Goal: Contribute content: Contribute content

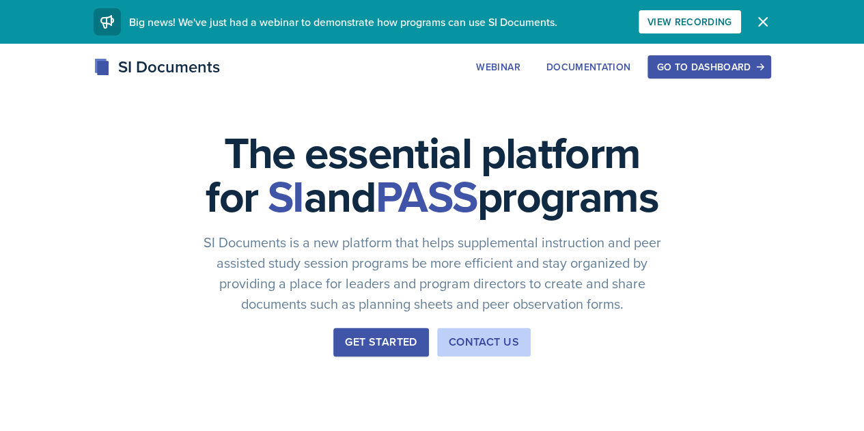
click at [762, 61] on div "Go to Dashboard" at bounding box center [708, 66] width 105 height 11
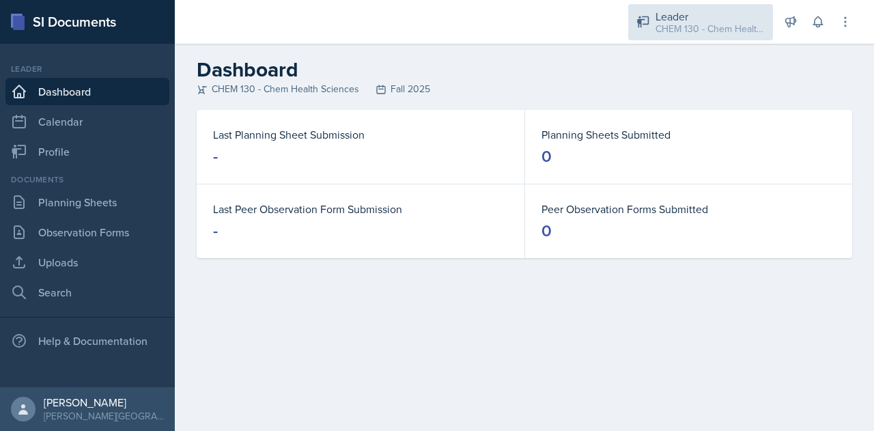
click at [725, 26] on div "CHEM 130 - Chem Health Sciences / Fall 2025" at bounding box center [710, 29] width 109 height 14
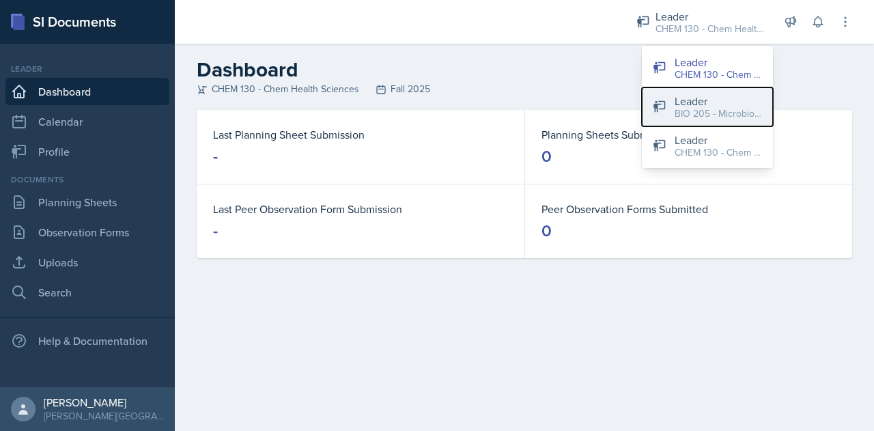
click at [719, 105] on div "Leader" at bounding box center [718, 101] width 87 height 16
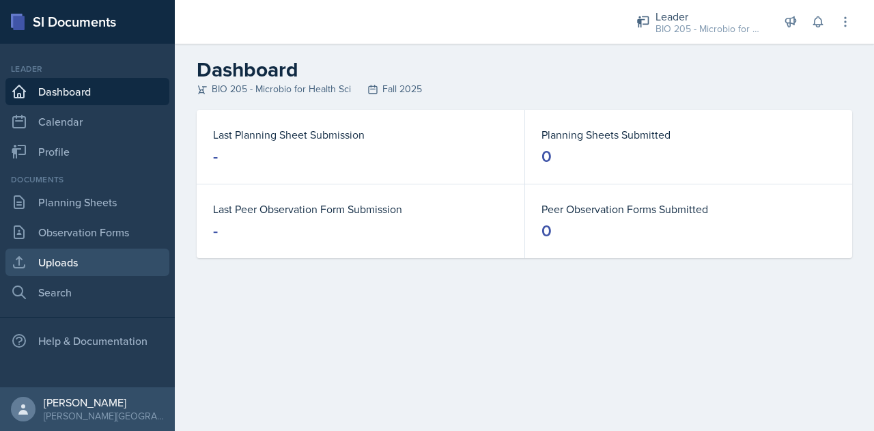
click at [87, 258] on link "Uploads" at bounding box center [87, 262] width 164 height 27
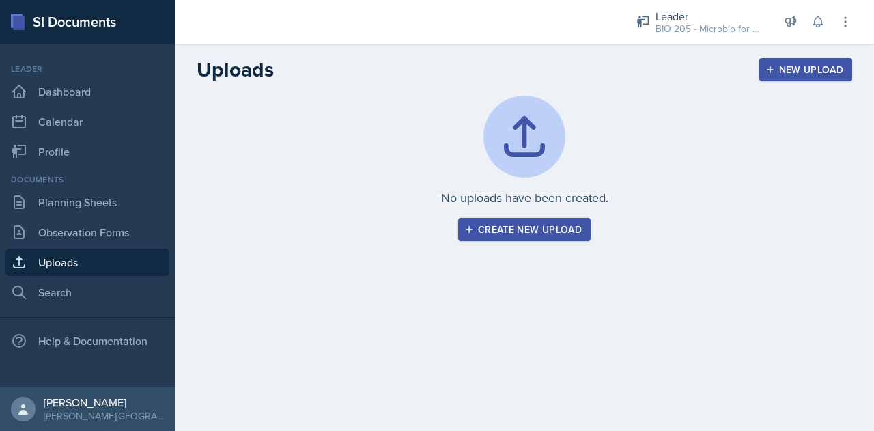
click at [531, 232] on div "Create new upload" at bounding box center [524, 229] width 115 height 11
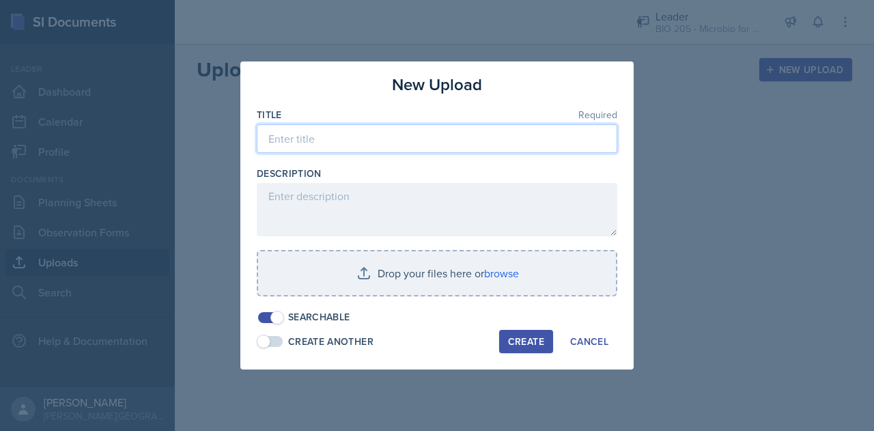
click at [332, 137] on input at bounding box center [437, 138] width 361 height 29
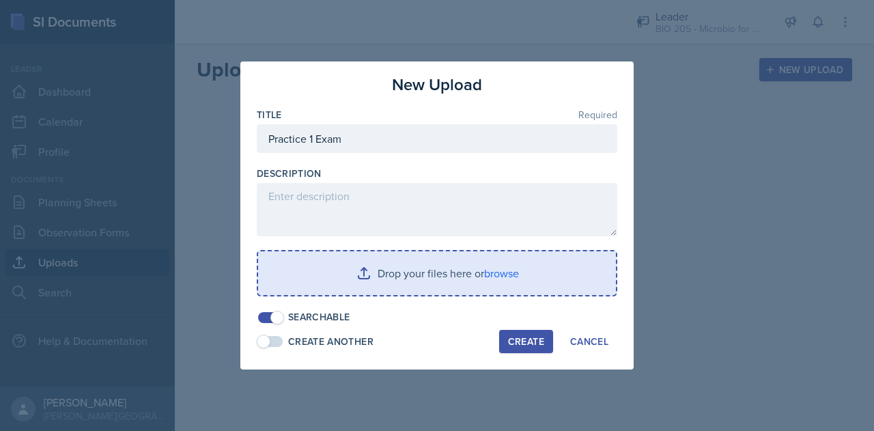
click at [426, 270] on input "file" at bounding box center [437, 273] width 358 height 44
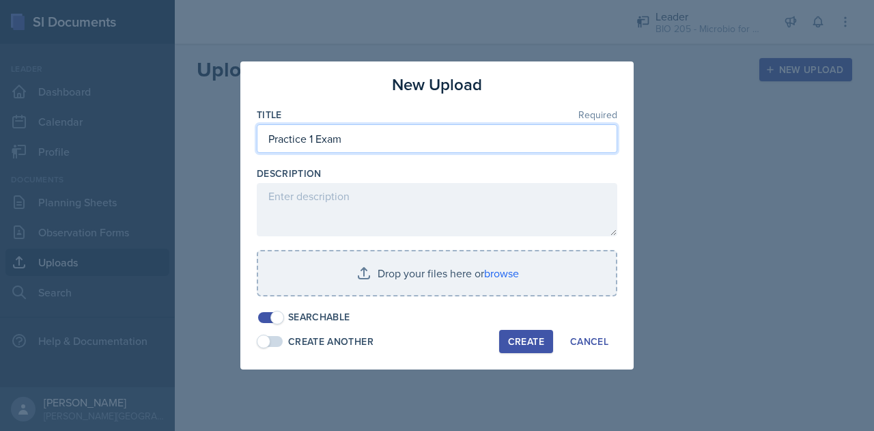
click at [404, 148] on input "Practice 1 Exam" at bounding box center [437, 138] width 361 height 29
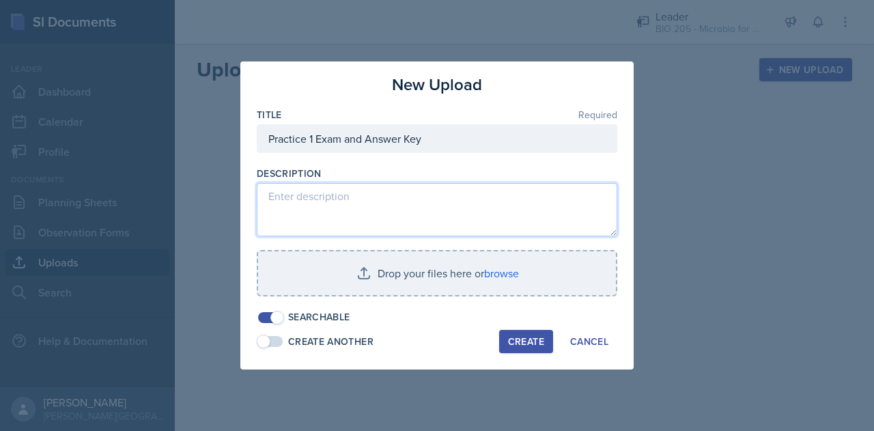
click at [388, 218] on textarea at bounding box center [437, 209] width 361 height 53
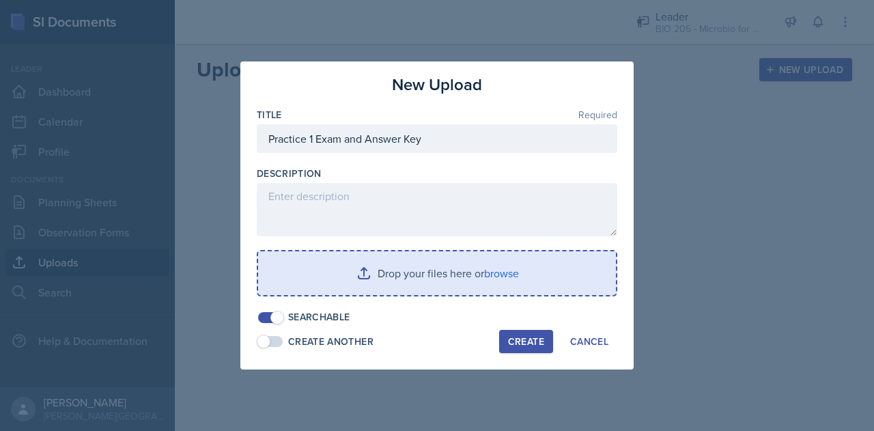
click at [374, 266] on input "file" at bounding box center [437, 273] width 358 height 44
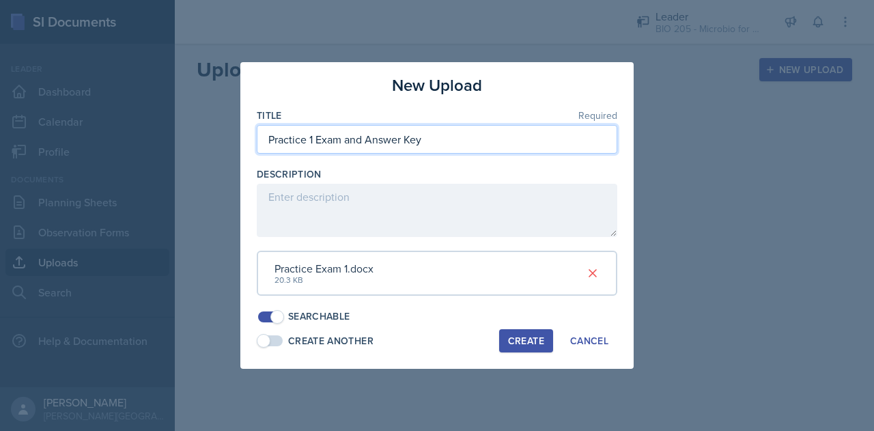
drag, startPoint x: 433, startPoint y: 133, endPoint x: 346, endPoint y: 141, distance: 87.8
click at [346, 141] on input "Practice 1 Exam and Answer Key" at bounding box center [437, 139] width 361 height 29
type input "Practice 1 Exam"
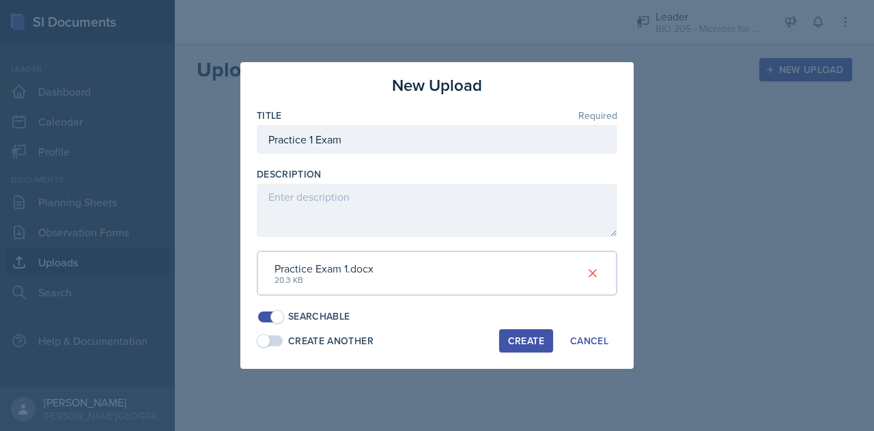
click at [514, 339] on div "Create" at bounding box center [526, 340] width 36 height 11
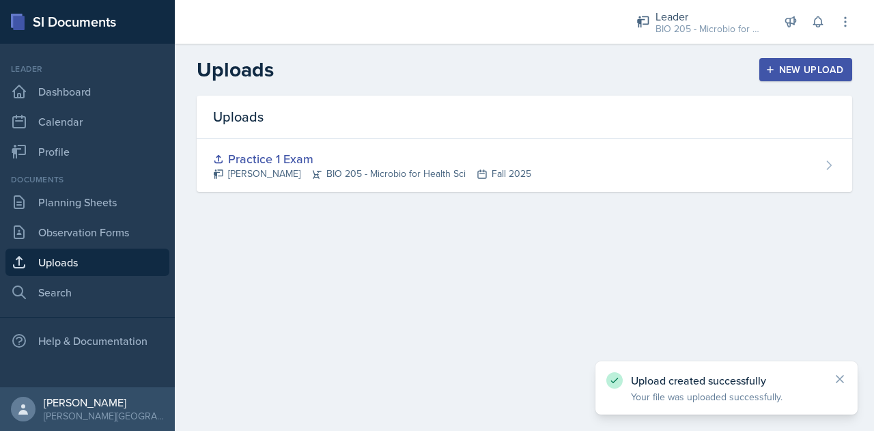
click at [820, 70] on div "New Upload" at bounding box center [806, 69] width 76 height 11
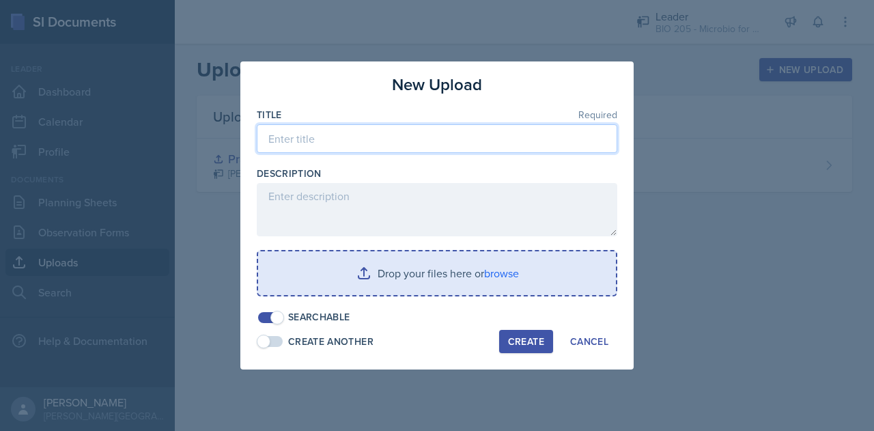
click at [299, 136] on input at bounding box center [437, 138] width 361 height 29
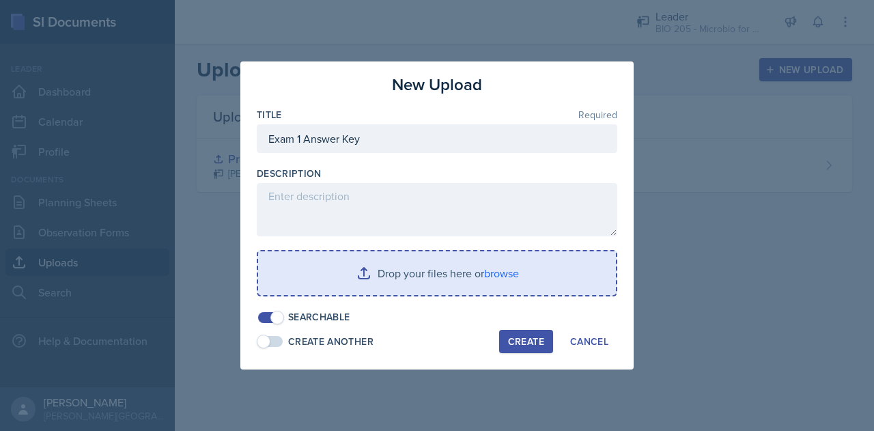
click at [356, 279] on input "file" at bounding box center [437, 273] width 358 height 44
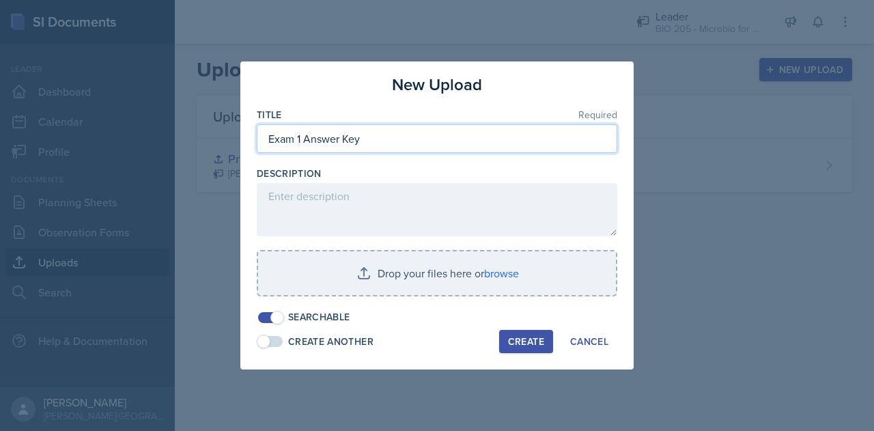
click at [267, 135] on input "Exam 1 Answer Key" at bounding box center [437, 138] width 361 height 29
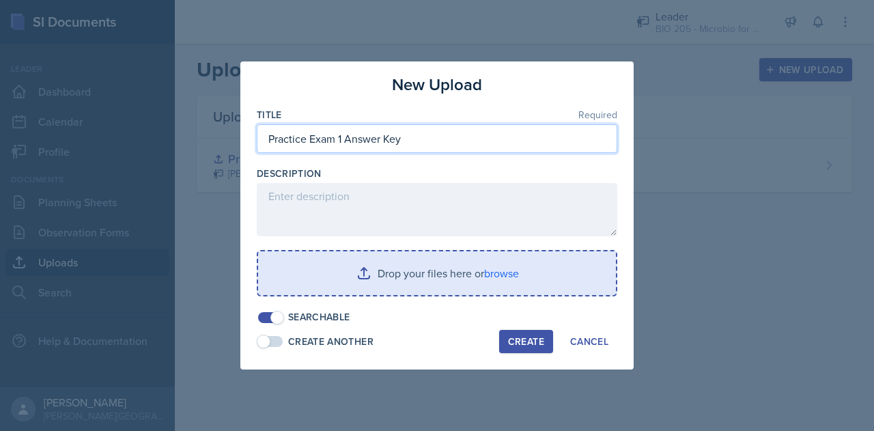
type input "Practice Exam 1 Answer Key"
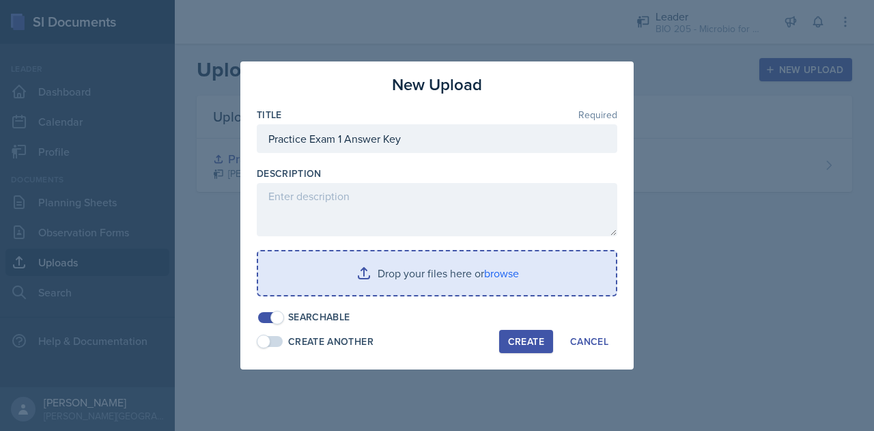
click at [336, 287] on input "file" at bounding box center [437, 273] width 358 height 44
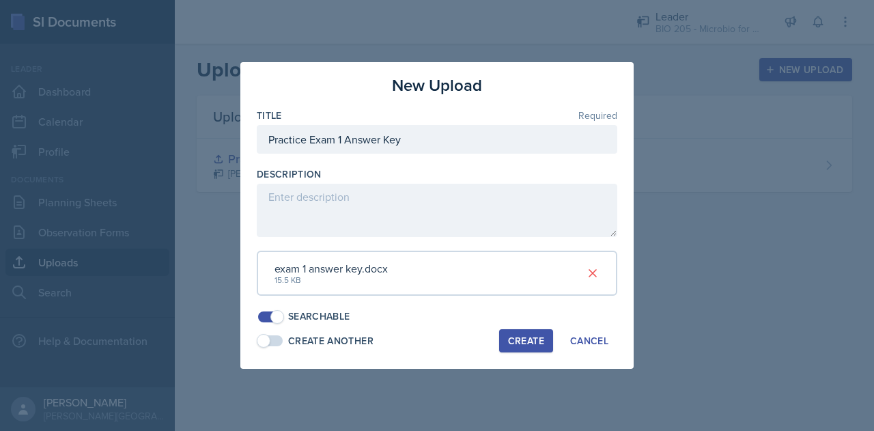
click at [530, 344] on div "Create" at bounding box center [526, 340] width 36 height 11
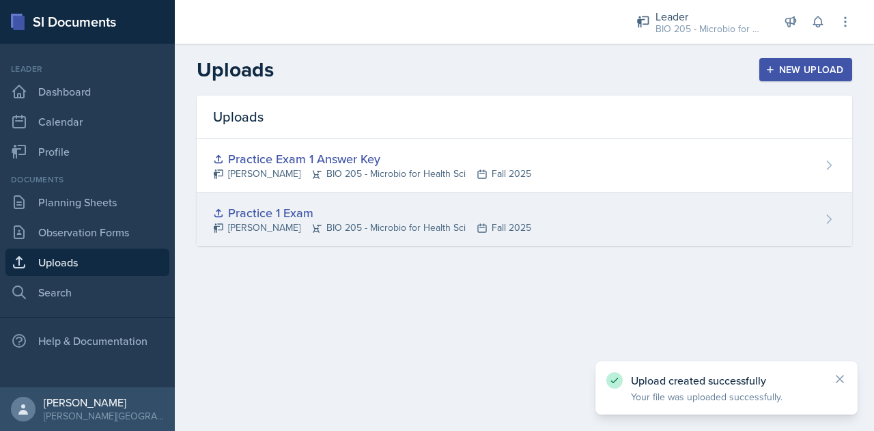
click at [831, 230] on div "Practice 1 Exam [PERSON_NAME] BIO 205 - Microbio for Health Sci Fall 2025" at bounding box center [525, 219] width 656 height 53
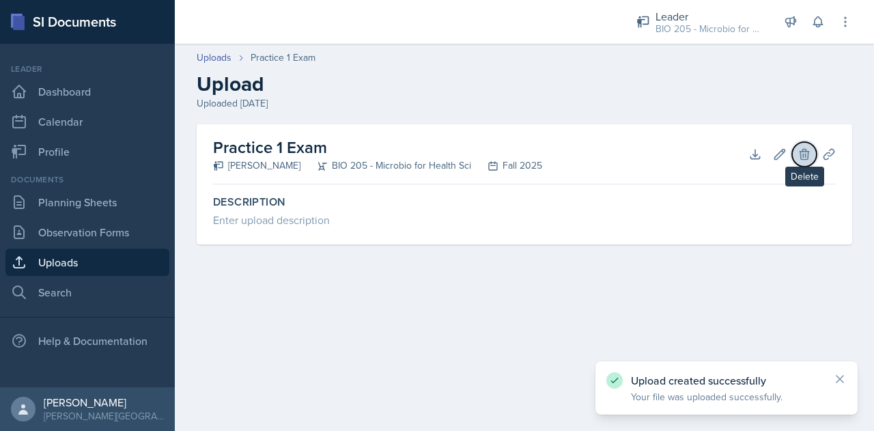
click at [807, 159] on icon at bounding box center [804, 154] width 9 height 10
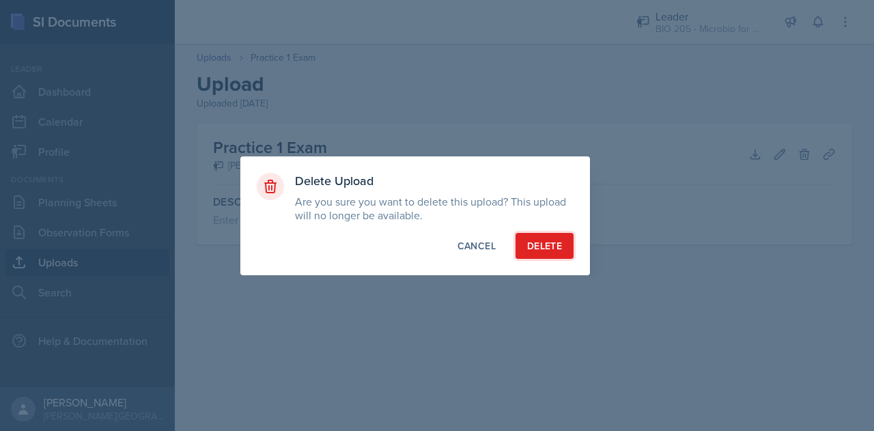
click at [529, 247] on div "Delete" at bounding box center [544, 246] width 35 height 14
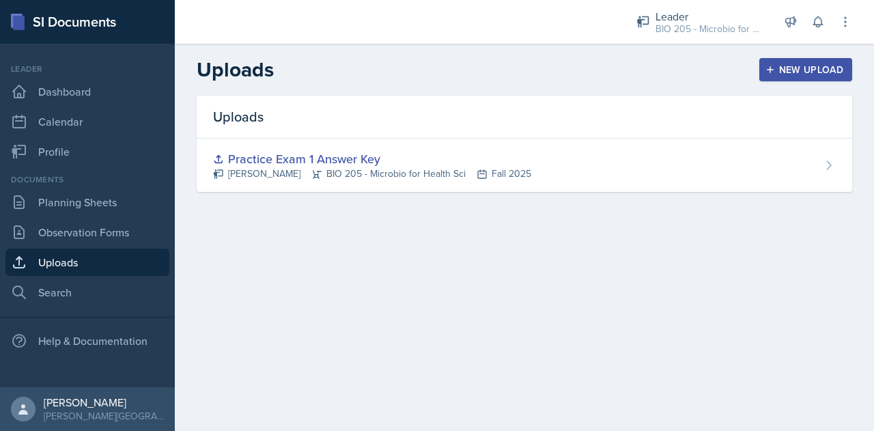
click at [771, 70] on icon "button" at bounding box center [770, 69] width 7 height 7
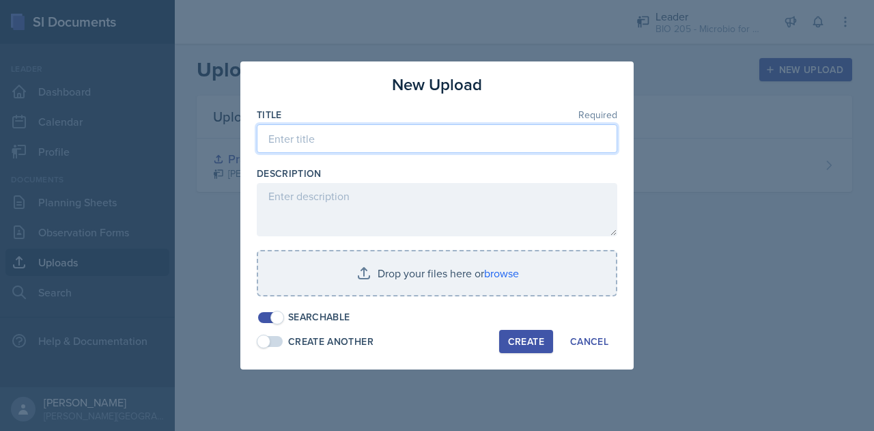
click at [380, 145] on input at bounding box center [437, 138] width 361 height 29
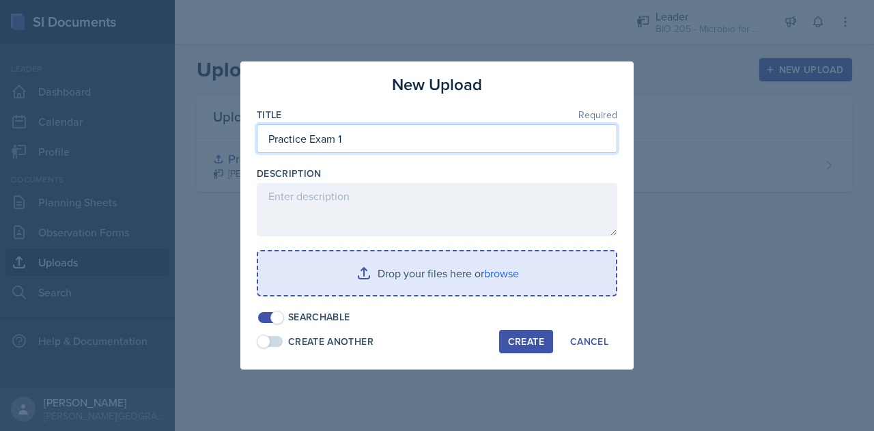
type input "Practice Exam 1"
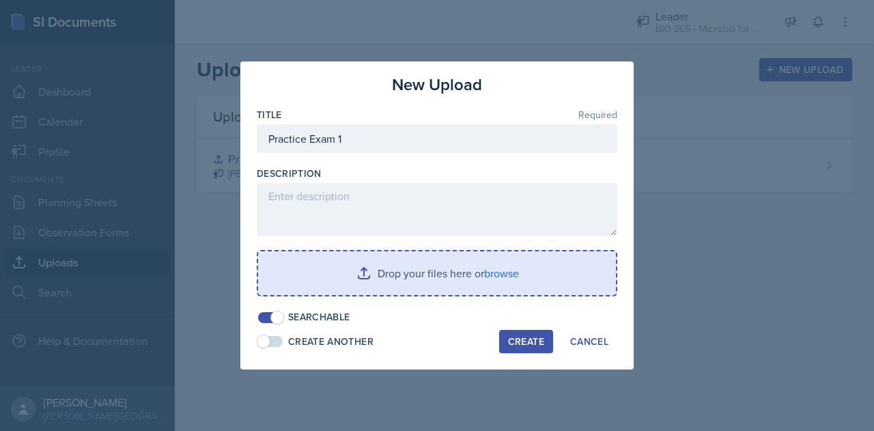
click at [324, 282] on input "file" at bounding box center [437, 273] width 358 height 44
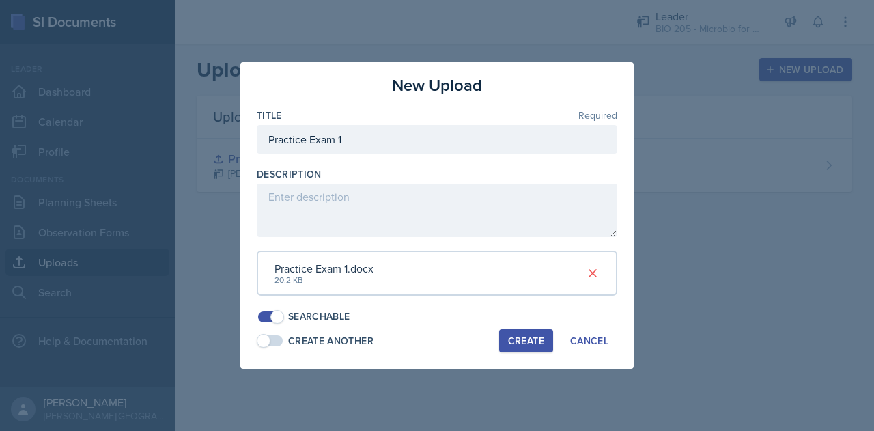
click at [521, 336] on div "Create" at bounding box center [526, 340] width 36 height 11
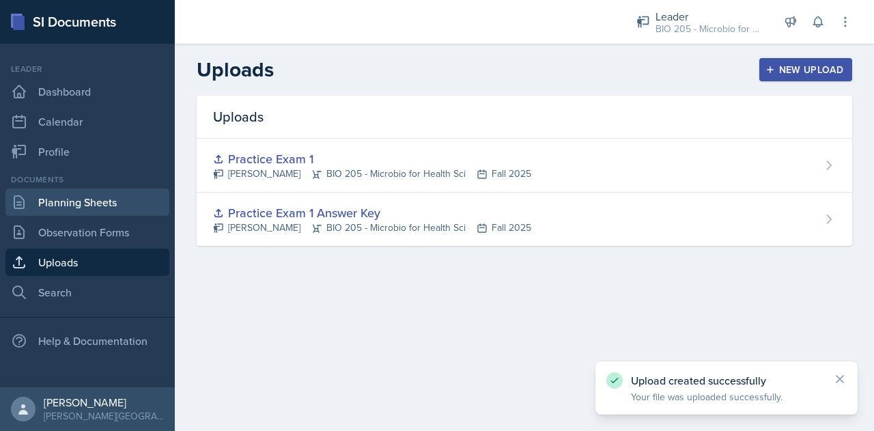
click at [56, 199] on link "Planning Sheets" at bounding box center [87, 202] width 164 height 27
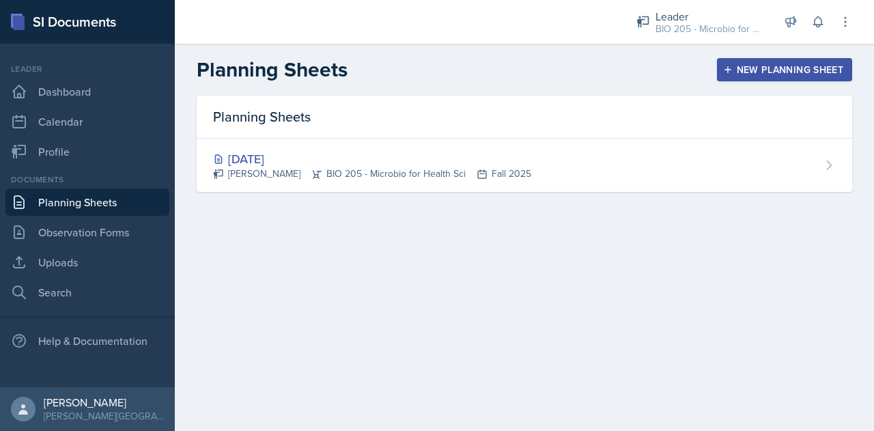
click at [732, 77] on button "New Planning Sheet" at bounding box center [784, 69] width 135 height 23
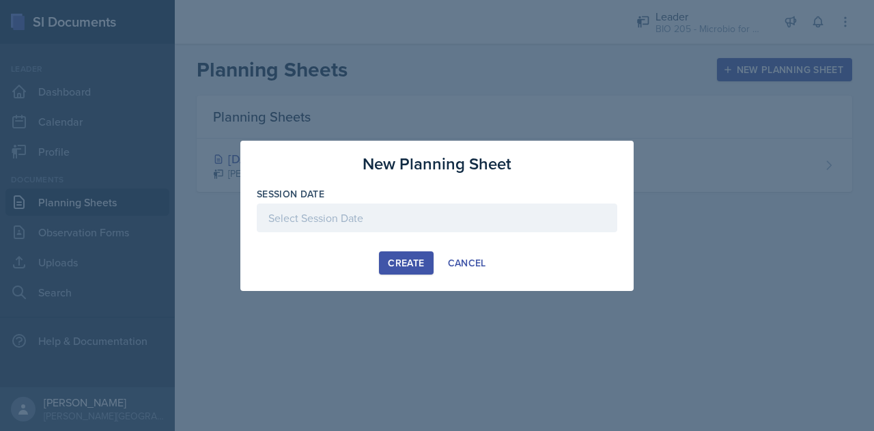
click at [419, 213] on div at bounding box center [437, 218] width 361 height 29
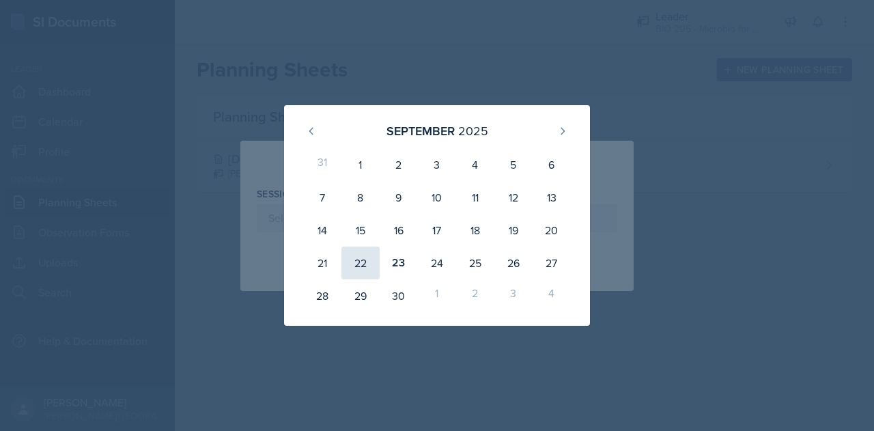
click at [354, 257] on div "22" at bounding box center [361, 263] width 38 height 33
type input "[DATE]"
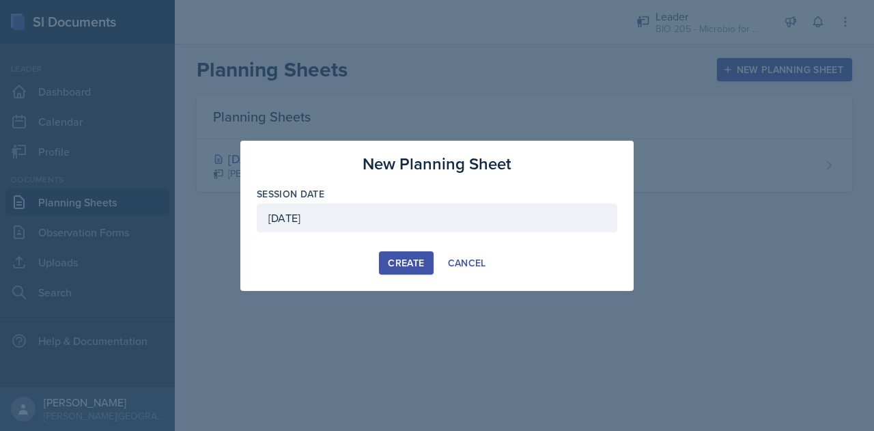
click at [402, 262] on div "Create" at bounding box center [406, 263] width 36 height 11
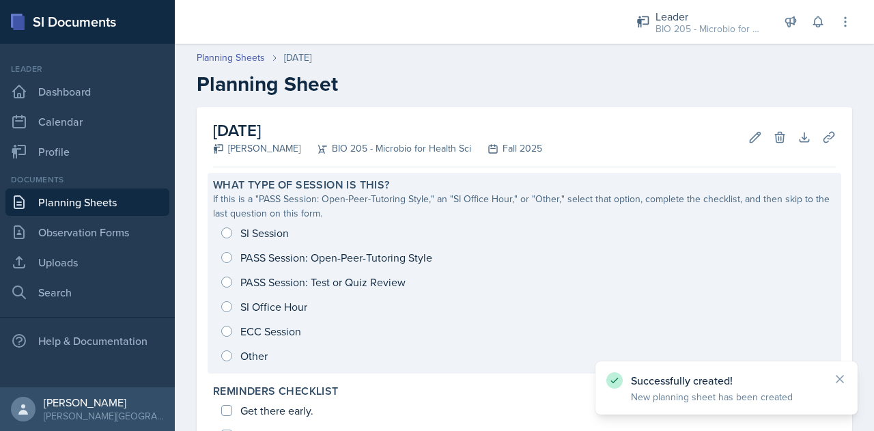
click at [320, 280] on div "SI Session PASS Session: Open-Peer-Tutoring Style PASS Session: Test or Quiz Re…" at bounding box center [524, 295] width 623 height 148
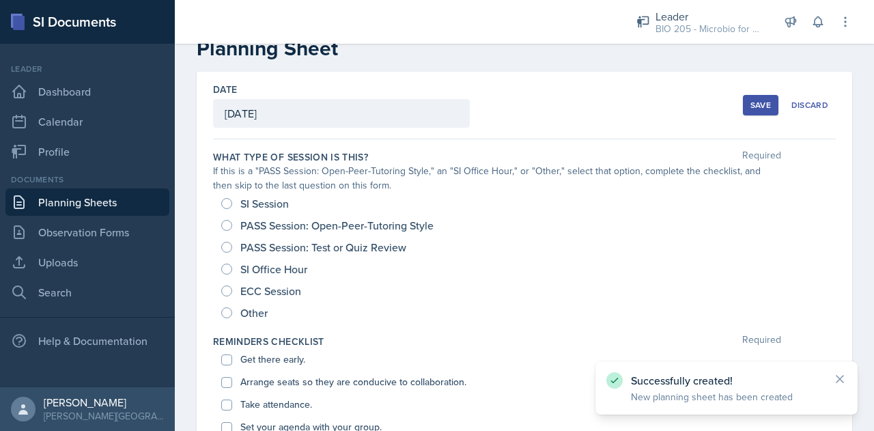
scroll to position [37, 0]
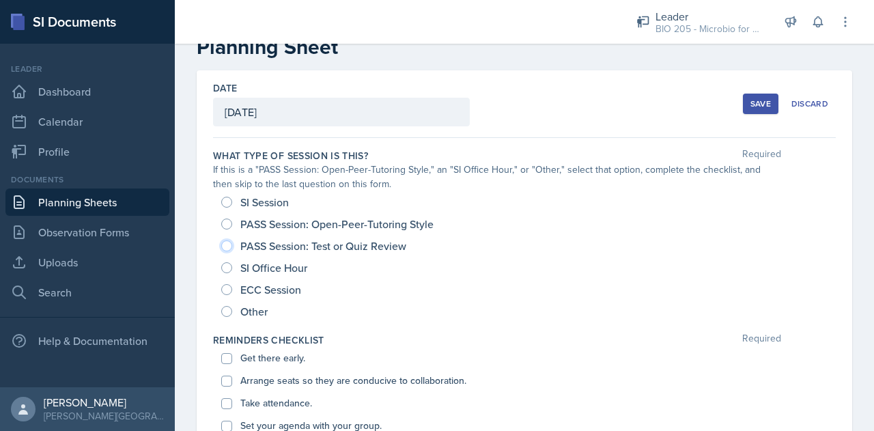
click at [230, 244] on input "PASS Session: Test or Quiz Review" at bounding box center [226, 245] width 11 height 11
radio input "true"
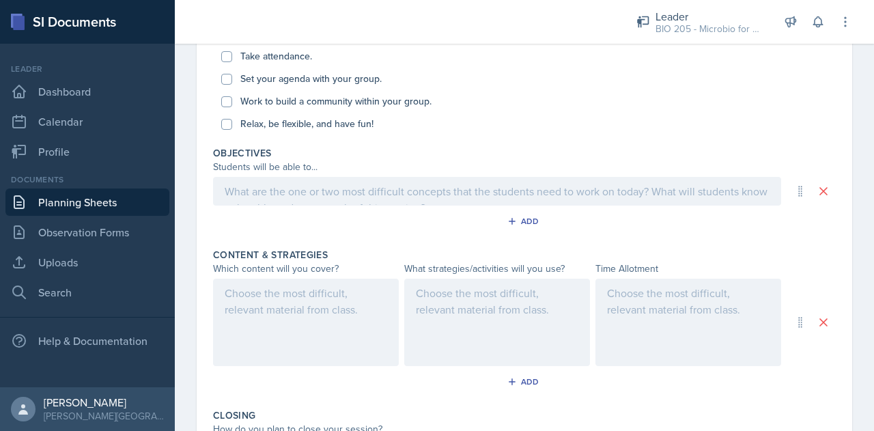
scroll to position [430, 0]
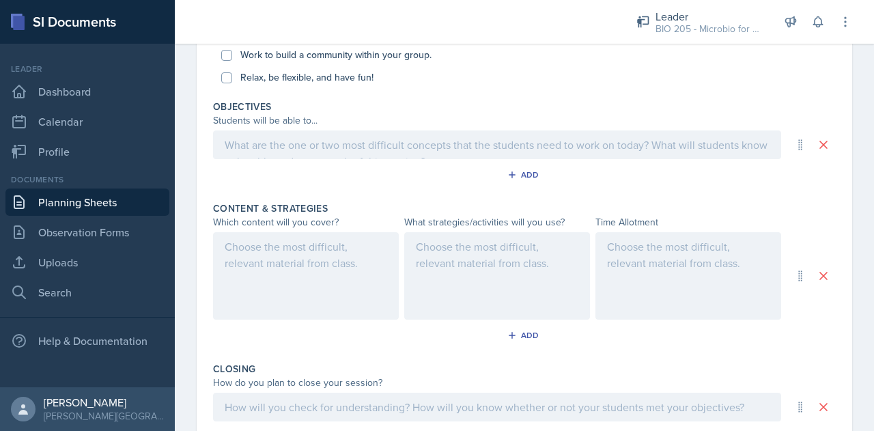
click at [279, 259] on div at bounding box center [306, 275] width 186 height 87
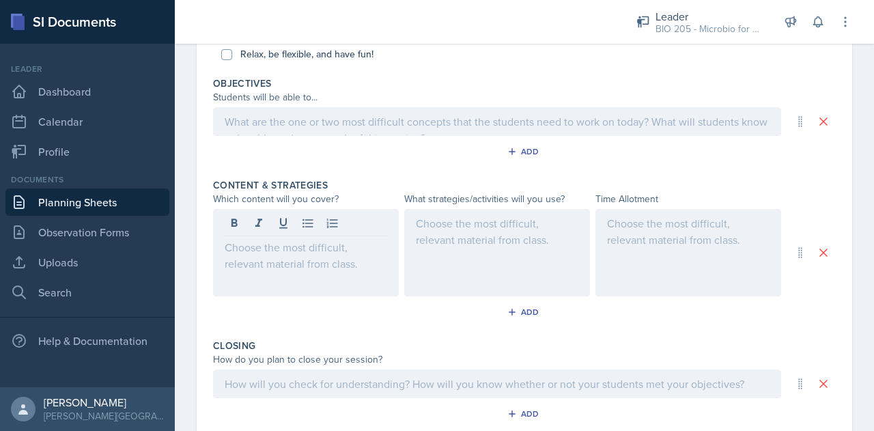
click at [410, 236] on div at bounding box center [497, 252] width 186 height 87
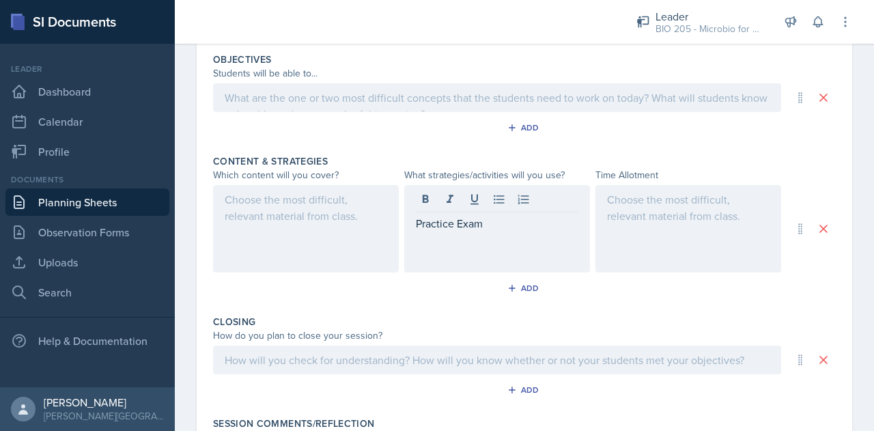
click at [299, 206] on div at bounding box center [306, 228] width 186 height 87
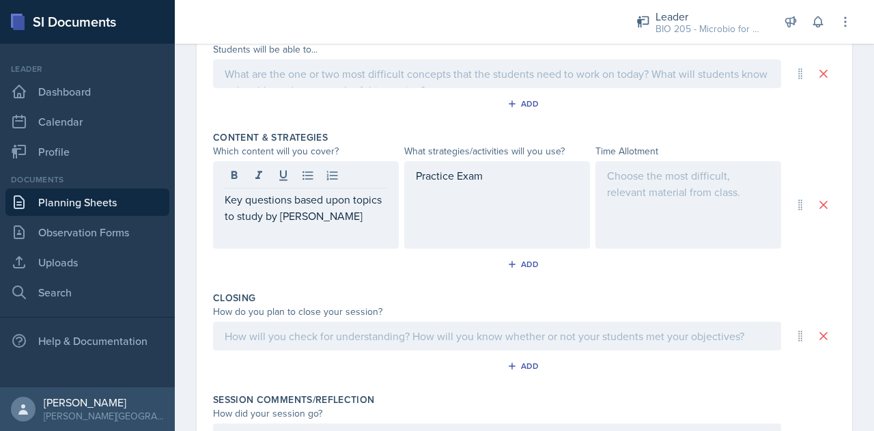
click at [333, 270] on div "Add" at bounding box center [524, 267] width 623 height 26
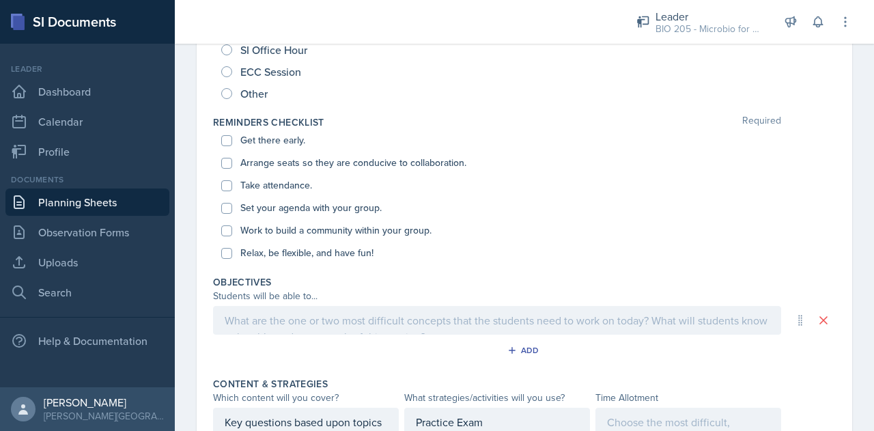
scroll to position [658, 0]
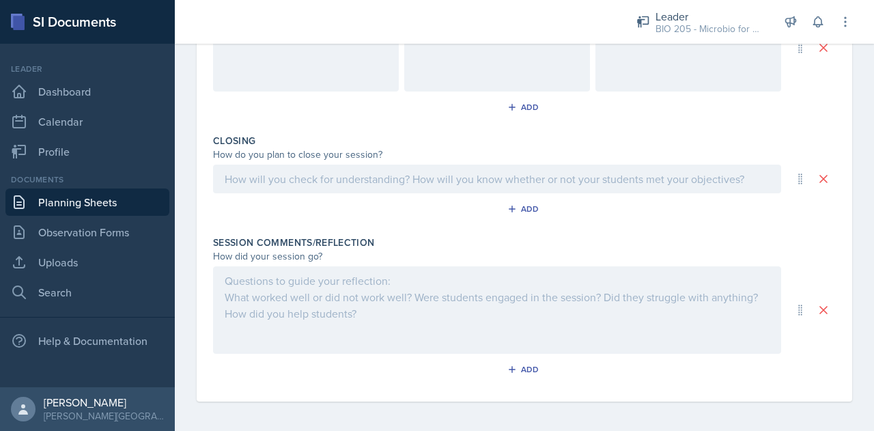
click at [240, 271] on div at bounding box center [497, 309] width 568 height 87
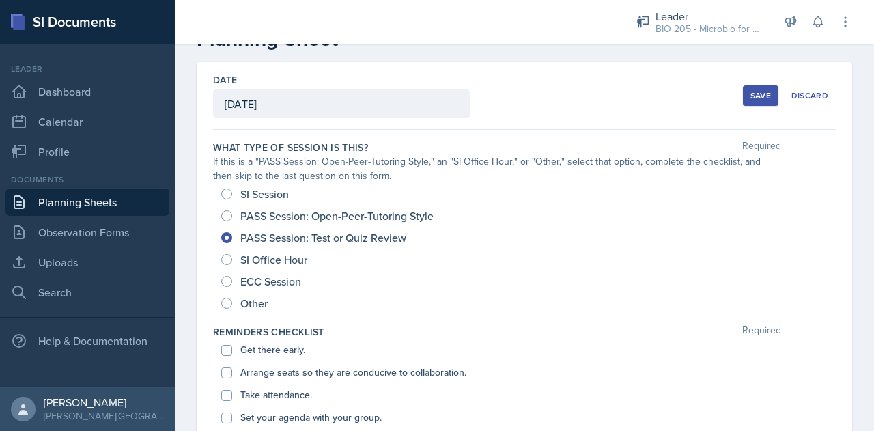
scroll to position [0, 0]
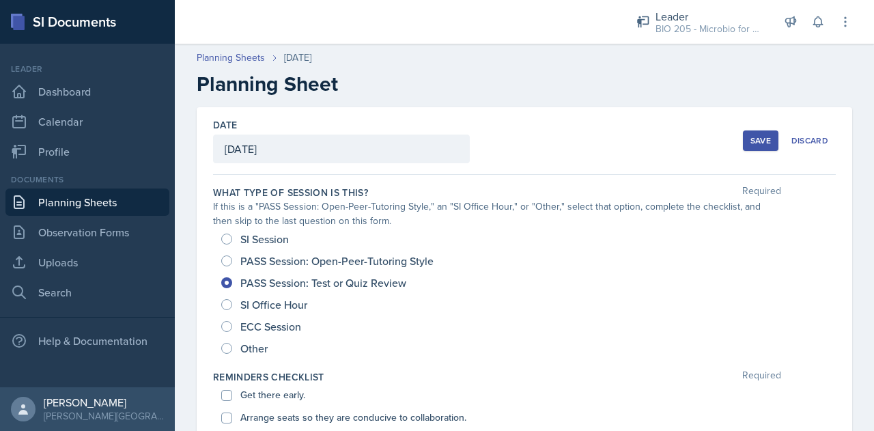
click at [751, 137] on div "Save" at bounding box center [761, 140] width 20 height 11
